Goal: Book appointment/travel/reservation

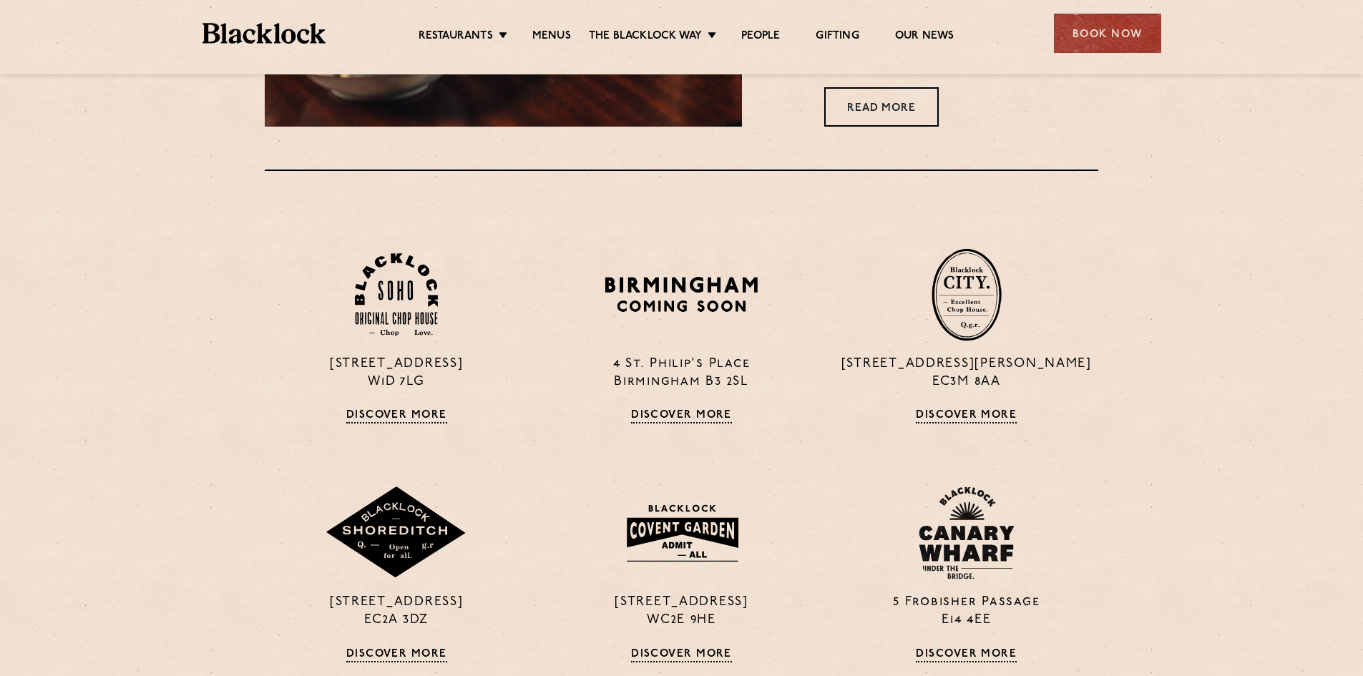
scroll to position [1001, 0]
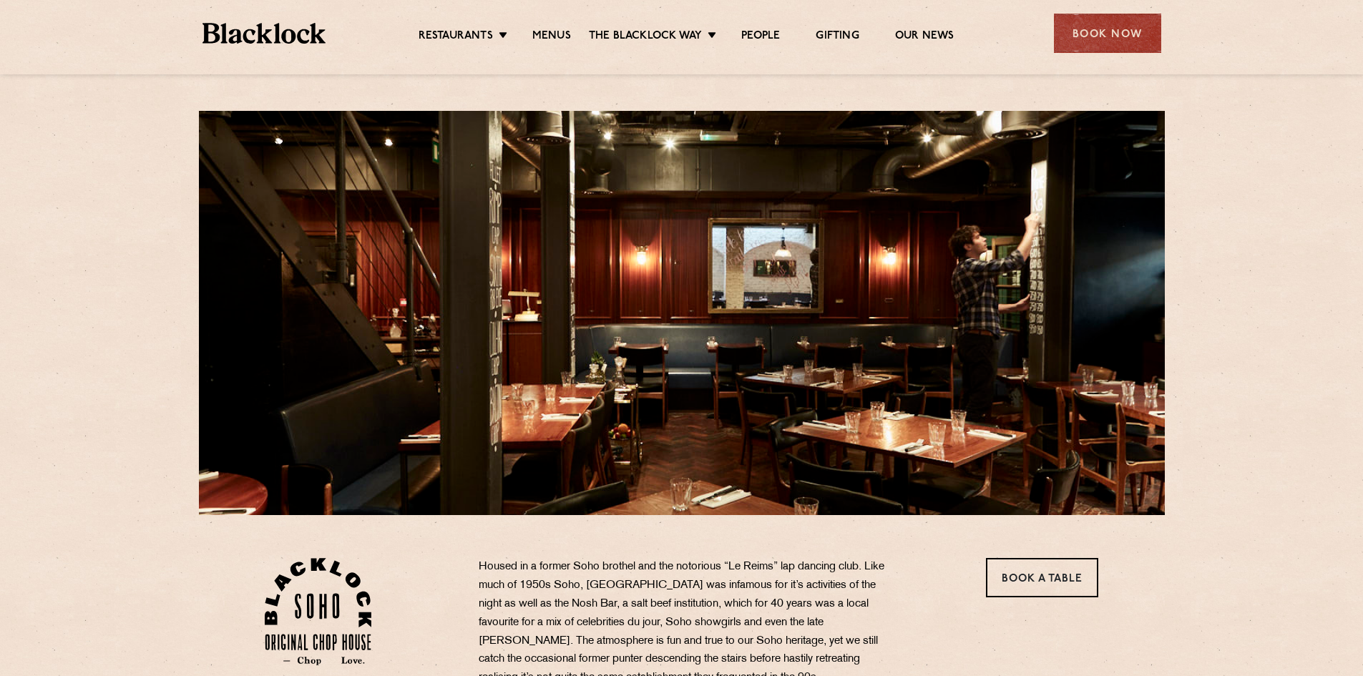
click at [1122, 39] on div "Book Now" at bounding box center [1107, 33] width 107 height 39
click at [0, 0] on div at bounding box center [0, 0] width 0 height 0
click at [1082, 34] on div "Book Now" at bounding box center [1107, 33] width 107 height 39
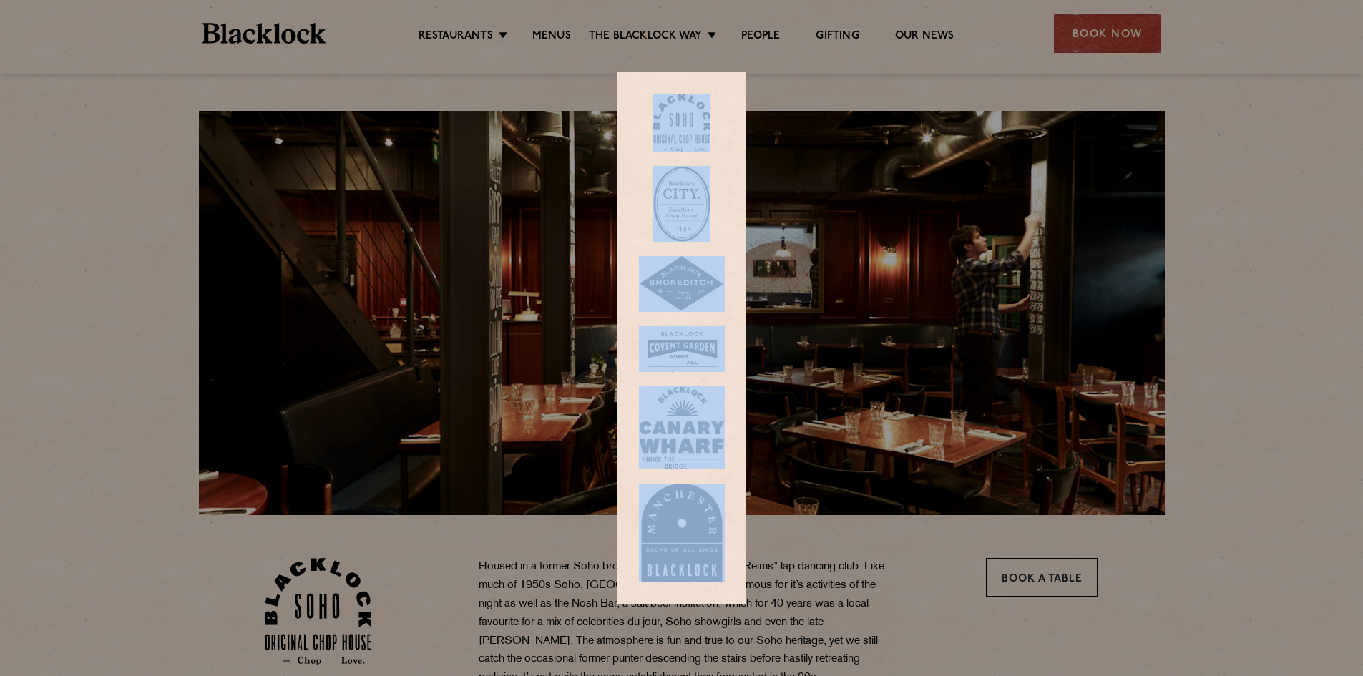
click at [699, 144] on img at bounding box center [681, 123] width 57 height 58
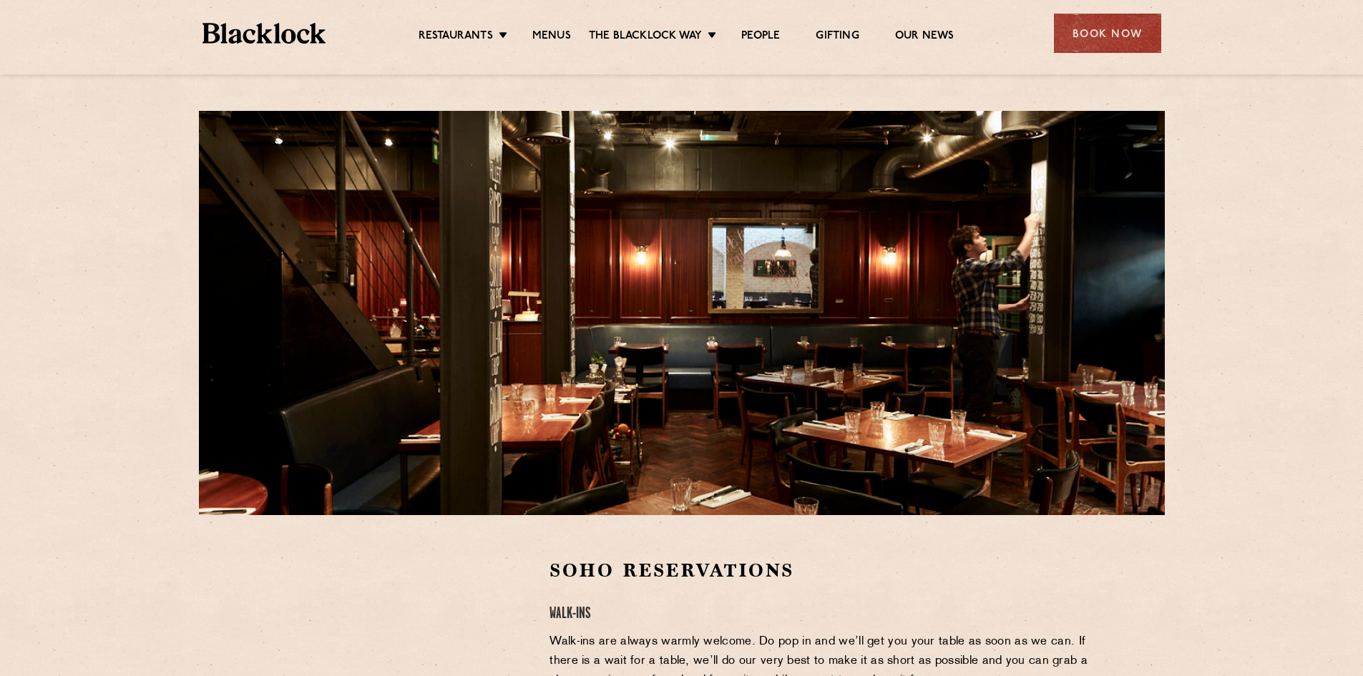
scroll to position [358, 0]
